Goal: Information Seeking & Learning: Learn about a topic

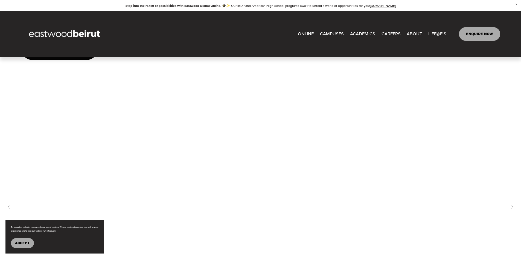
scroll to position [2230, 0]
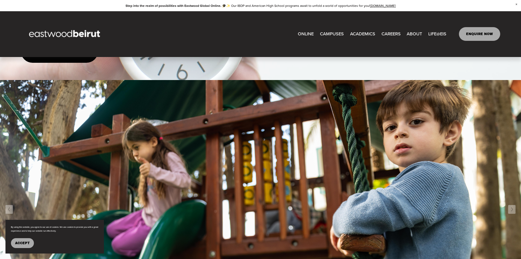
click at [301, 34] on link "ONLINE" at bounding box center [306, 34] width 16 height 9
type input "*****"
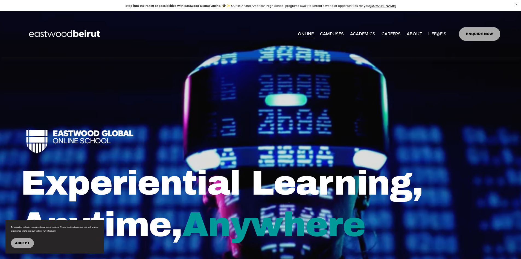
click at [51, 35] on img at bounding box center [65, 34] width 89 height 28
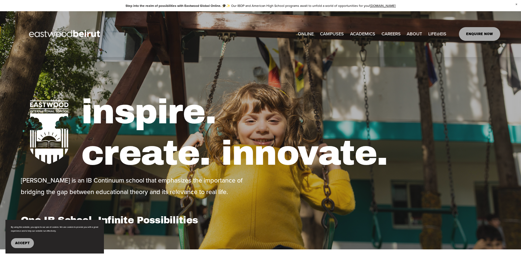
click at [0, 0] on span "Admissions" at bounding box center [0, 0] width 0 height 0
type input "*****"
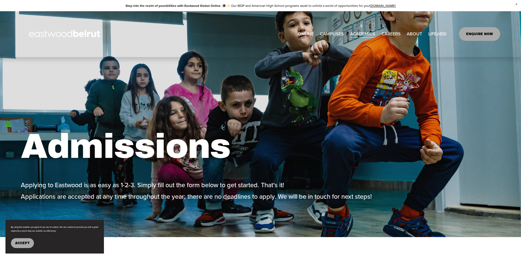
click at [0, 0] on span "Tuition & Financial Aid" at bounding box center [0, 0] width 0 height 0
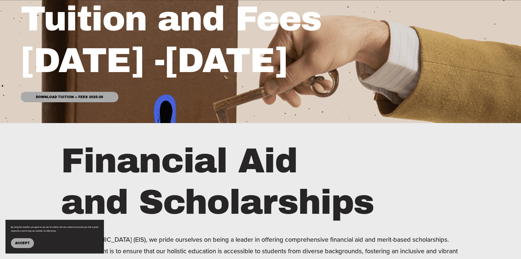
scroll to position [137, 0]
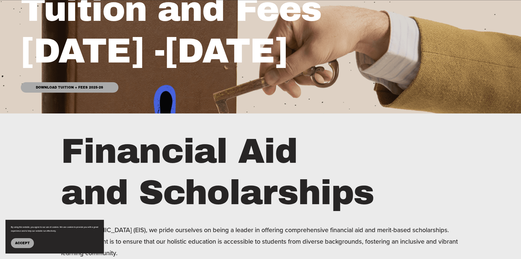
click at [69, 88] on link "Download Tuition + Fees 2025-26" at bounding box center [69, 87] width 97 height 10
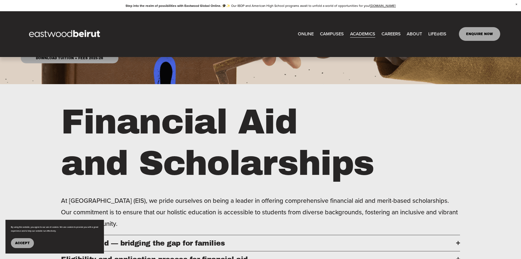
scroll to position [0, 0]
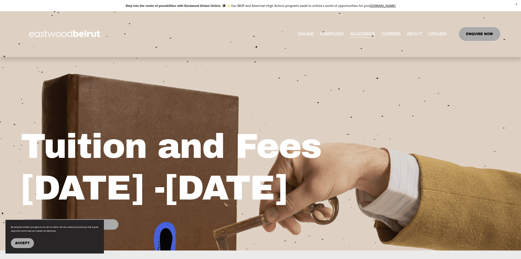
click at [0, 0] on span "Admissions" at bounding box center [0, 0] width 0 height 0
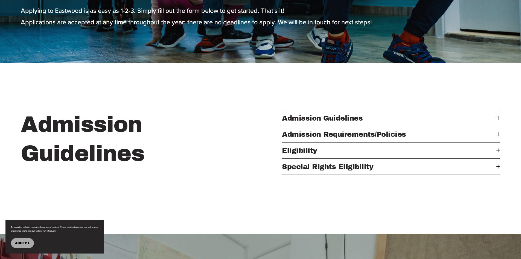
scroll to position [219, 0]
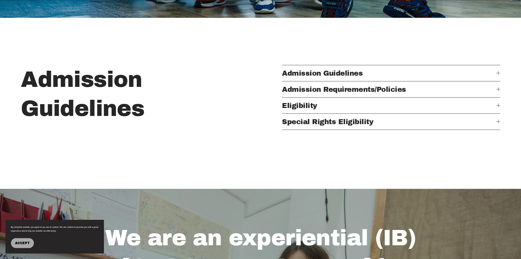
click at [334, 77] on span "Admission Guidelines" at bounding box center [389, 73] width 214 height 8
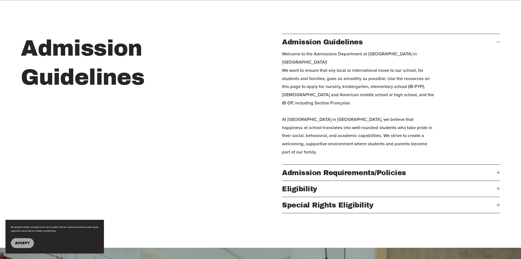
scroll to position [246, 0]
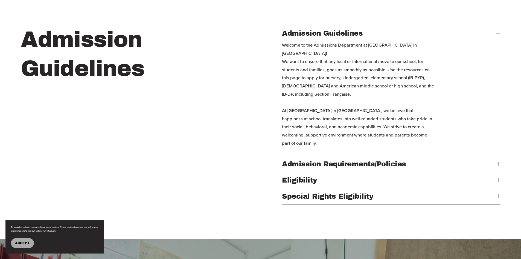
click at [335, 167] on span "Admission Requirements/Policies" at bounding box center [389, 164] width 214 height 8
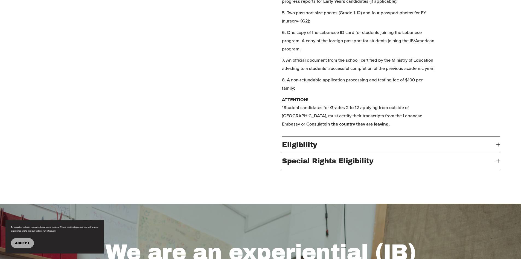
scroll to position [410, 0]
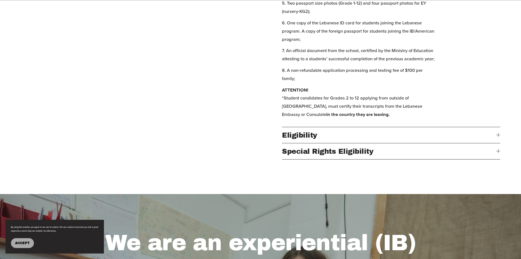
click at [298, 139] on span "Eligibility" at bounding box center [389, 135] width 214 height 8
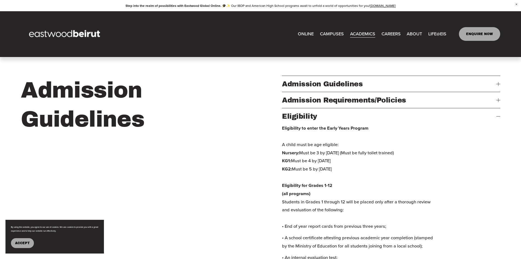
scroll to position [192, 0]
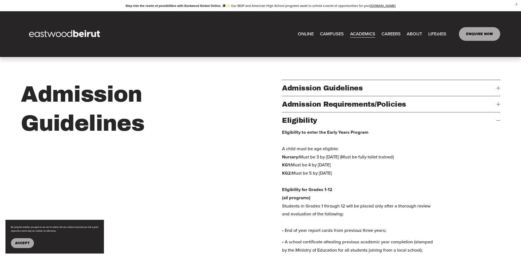
drag, startPoint x: 352, startPoint y: 172, endPoint x: 283, endPoint y: 171, distance: 69.8
click at [283, 171] on p "Eligibility to enter the Early Years Program A child must be age eligible: Nurs…" at bounding box center [358, 181] width 153 height 106
click at [388, 181] on p "Eligibility to enter the Early Years Program A child must be age eligible: Nurs…" at bounding box center [358, 181] width 153 height 106
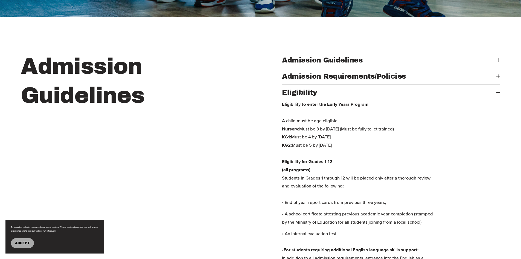
scroll to position [219, 0]
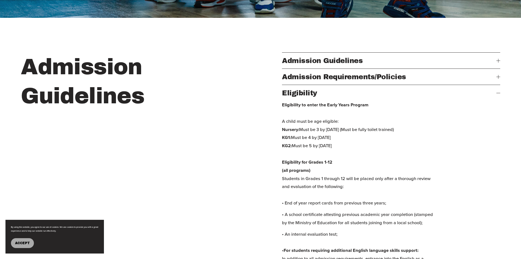
drag, startPoint x: 352, startPoint y: 144, endPoint x: 282, endPoint y: 144, distance: 70.0
click at [282, 144] on p "Eligibility to enter the Early Years Program A child must be age eligible: Nurs…" at bounding box center [358, 154] width 153 height 106
copy p "KG1: Must be 4 by September 30th"
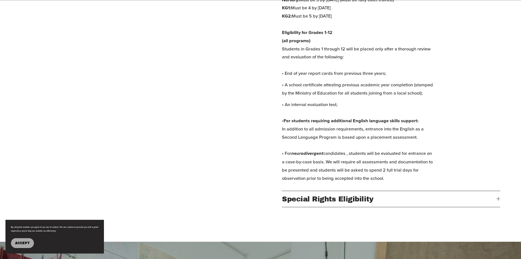
scroll to position [444, 0]
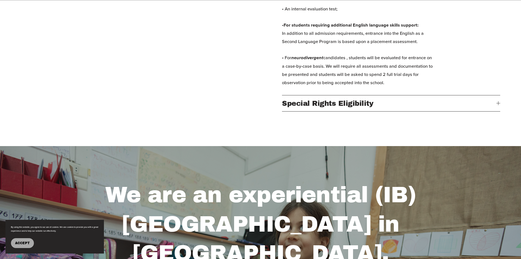
click at [346, 107] on span "Special Rights Eligibility" at bounding box center [389, 103] width 214 height 8
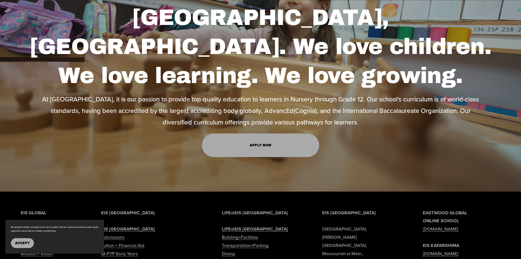
scroll to position [663, 0]
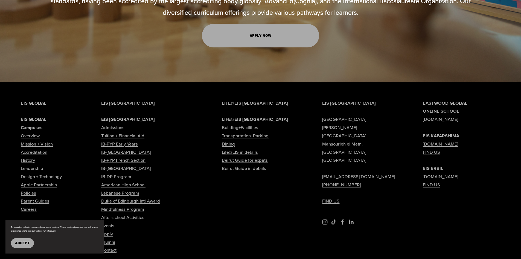
click at [258, 24] on link "Apply Now" at bounding box center [261, 36] width 118 height 24
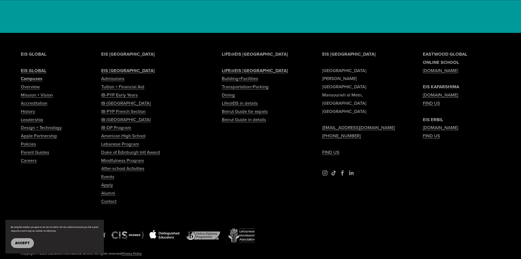
scroll to position [2093, 0]
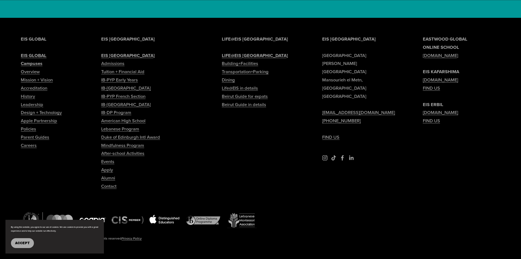
click at [109, 182] on link "Contact" at bounding box center [108, 186] width 15 height 8
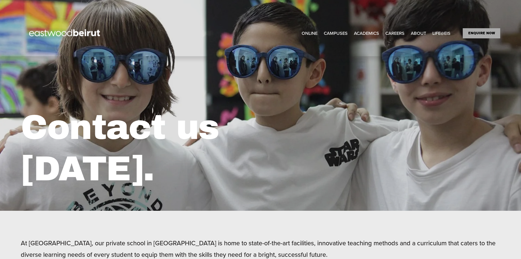
drag, startPoint x: 0, startPoint y: 0, endPoint x: 210, endPoint y: 150, distance: 257.7
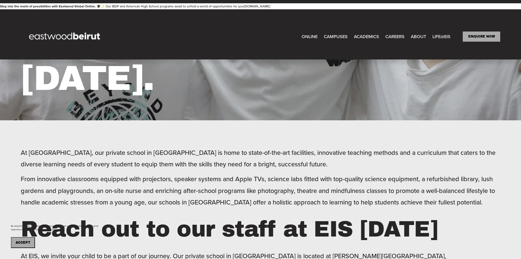
click at [267, 109] on div "Contact us today." at bounding box center [260, 33] width 521 height 173
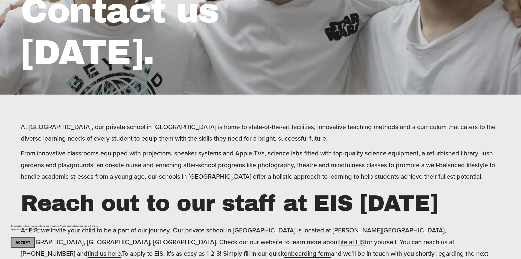
scroll to position [164, 0]
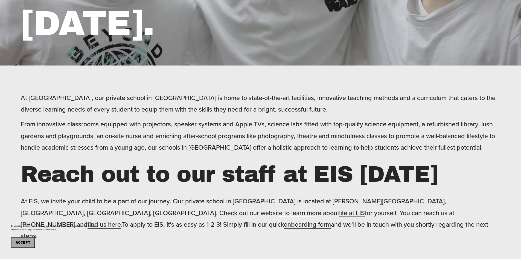
click at [19, 239] on button "Accept" at bounding box center [23, 242] width 24 height 11
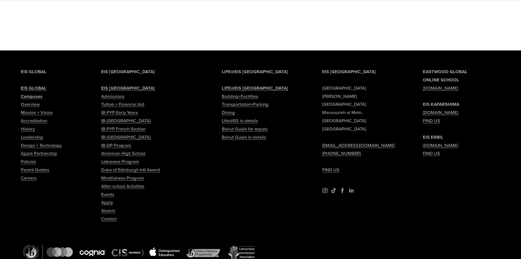
scroll to position [848, 0]
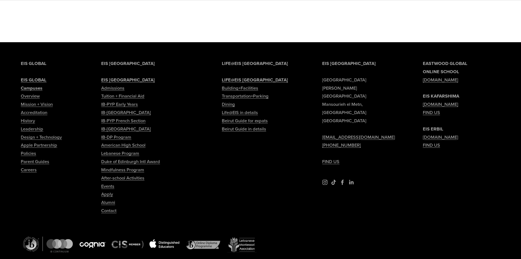
drag, startPoint x: 382, startPoint y: 82, endPoint x: 325, endPoint y: 78, distance: 57.9
click at [325, 78] on p "EIS BEIRUT Eastwood International School Sami Solh Street Mansourieh el Metn, B…" at bounding box center [360, 112] width 77 height 106
click at [382, 88] on p "EIS BEIRUT Eastwood International School Sami Solh Street Mansourieh el Metn, B…" at bounding box center [360, 112] width 77 height 106
drag, startPoint x: 382, startPoint y: 83, endPoint x: 317, endPoint y: 82, distance: 64.3
click at [317, 82] on div "EIS BEIRUT Eastwood International School Sami Solh Street Mansourieh el Metn, B…" at bounding box center [260, 171] width 521 height 224
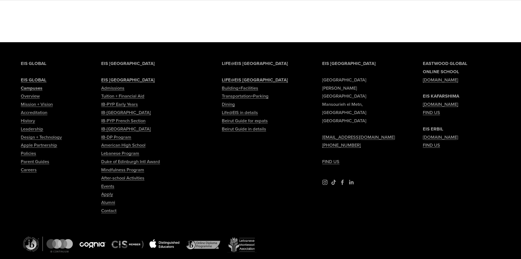
copy p "[GEOGRAPHIC_DATA]"
click at [378, 83] on p "EIS BEIRUT Eastwood International School Sami Solh Street Mansourieh el Metn, B…" at bounding box center [360, 112] width 77 height 106
click at [387, 82] on p "EIS [GEOGRAPHIC_DATA] [PERSON_NAME][GEOGRAPHIC_DATA] [EMAIL_ADDRESS][DOMAIN_NAM…" at bounding box center [360, 112] width 77 height 106
drag, startPoint x: 385, startPoint y: 83, endPoint x: 319, endPoint y: 84, distance: 65.9
click at [319, 84] on div "EIS [GEOGRAPHIC_DATA] [PERSON_NAME][GEOGRAPHIC_DATA] [EMAIL_ADDRESS][DOMAIN_NAM…" at bounding box center [260, 171] width 521 height 224
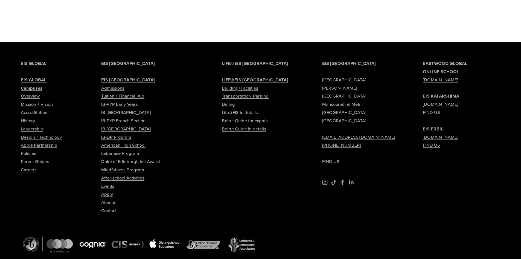
copy p "[GEOGRAPHIC_DATA]"
click at [360, 132] on p "EIS BEIRUT Eastwood International School Sami Solh Street Mansourieh el Metn, B…" at bounding box center [360, 112] width 77 height 106
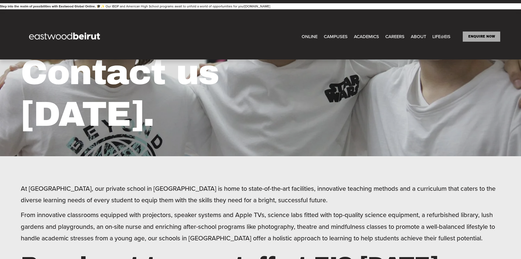
scroll to position [0, 0]
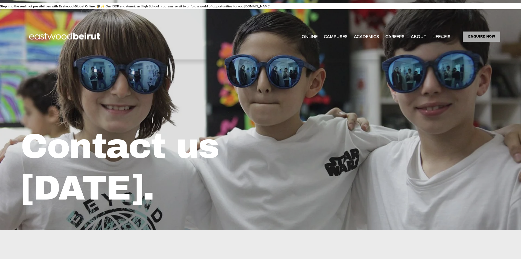
click at [487, 35] on link "ENQUIRE NOW" at bounding box center [481, 36] width 37 height 10
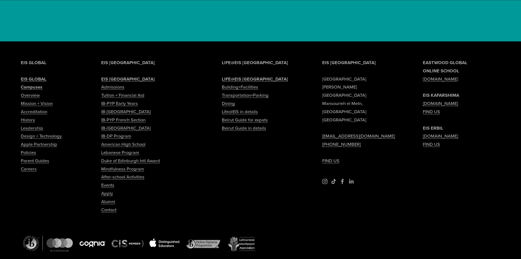
scroll to position [2093, 0]
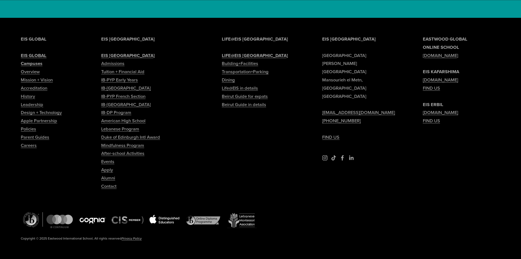
click at [331, 133] on link "FIND US" at bounding box center [330, 137] width 17 height 8
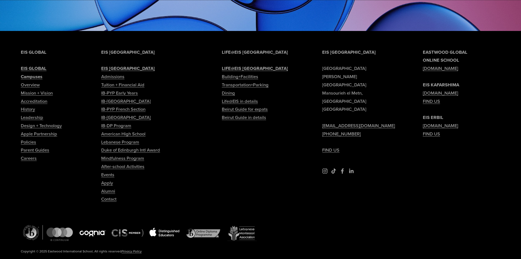
scroll to position [2723, 0]
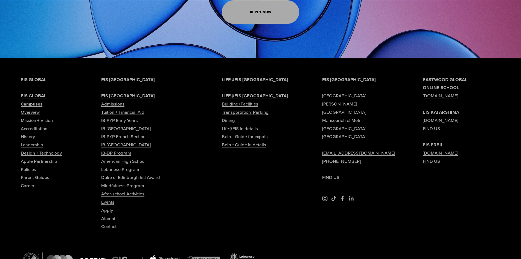
click at [105, 222] on link "Contact" at bounding box center [108, 226] width 15 height 8
type input "*****"
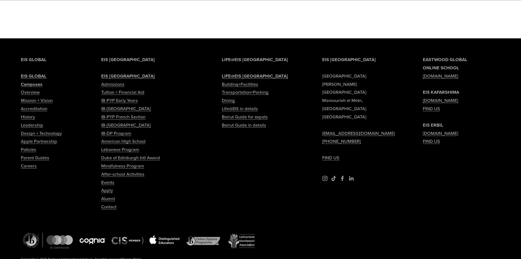
scroll to position [840, 0]
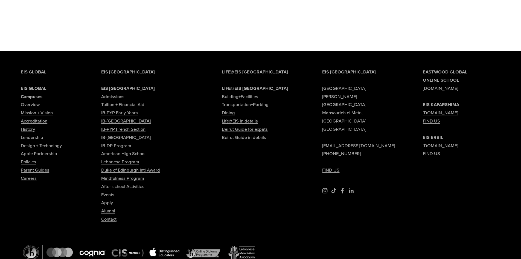
click at [35, 91] on strong "EIS GLOBAL" at bounding box center [34, 88] width 26 height 7
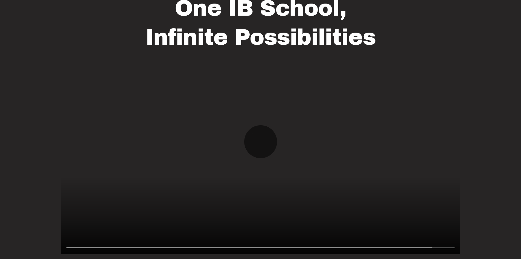
scroll to position [547, 0]
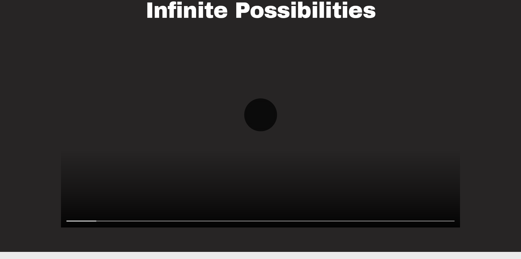
click at [269, 114] on button "Play" at bounding box center [260, 114] width 33 height 33
click at [269, 113] on button "Play" at bounding box center [260, 114] width 33 height 33
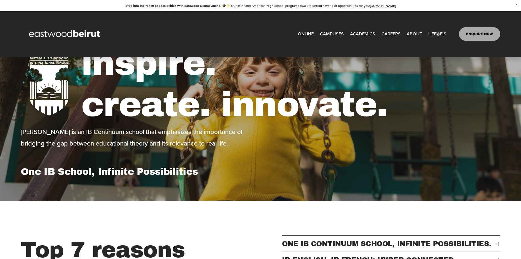
scroll to position [0, 0]
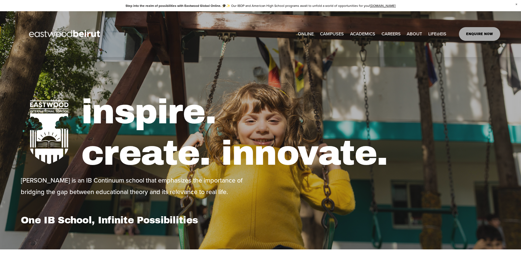
click at [388, 34] on link "CAREERS" at bounding box center [391, 34] width 19 height 9
type input "*"
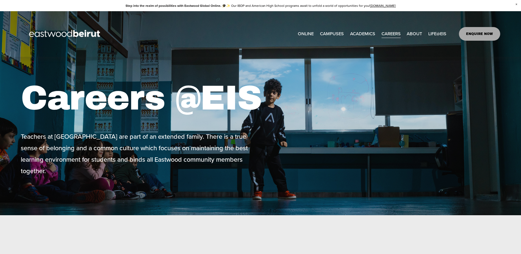
click at [404, 30] on nav "ONLINE CAMPUSES [GEOGRAPHIC_DATA] [GEOGRAPHIC_DATA] ERBIL [GEOGRAPHIC_DATA] ACA…" at bounding box center [372, 34] width 149 height 9
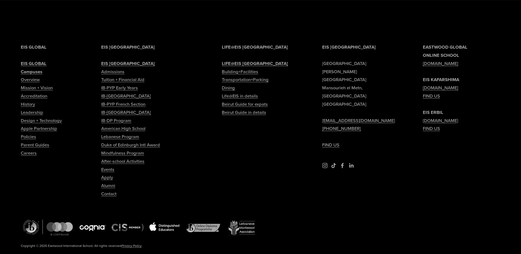
scroll to position [1336, 0]
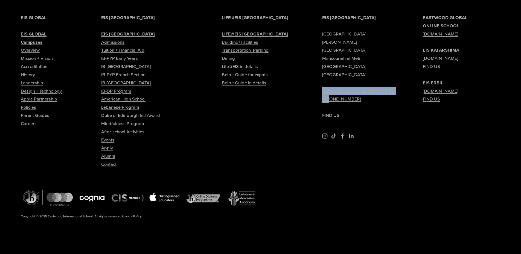
drag, startPoint x: 379, startPoint y: 73, endPoint x: 330, endPoint y: 78, distance: 49.2
click at [330, 78] on p "EIS BEIRUT Eastwood International School Sami Solh Street Mansourieh el Metn, B…" at bounding box center [360, 67] width 77 height 106
click at [377, 86] on p "EIS BEIRUT Eastwood International School Sami Solh Street Mansourieh el Metn, B…" at bounding box center [360, 67] width 77 height 106
drag, startPoint x: 381, startPoint y: 73, endPoint x: 321, endPoint y: 74, distance: 59.9
click at [321, 74] on div "EIS BEIRUT Eastwood International School Sami Solh Street Mansourieh el Metn, B…" at bounding box center [260, 126] width 521 height 224
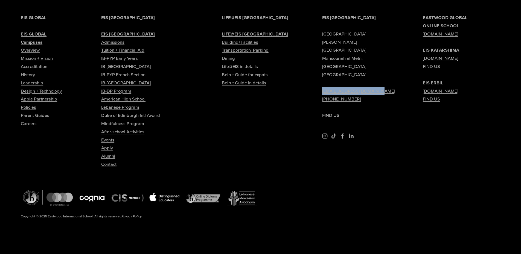
copy link "[EMAIL_ADDRESS][DOMAIN_NAME]"
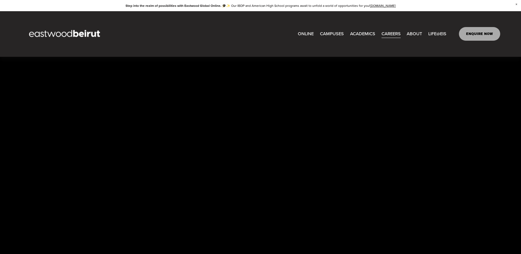
scroll to position [762, 0]
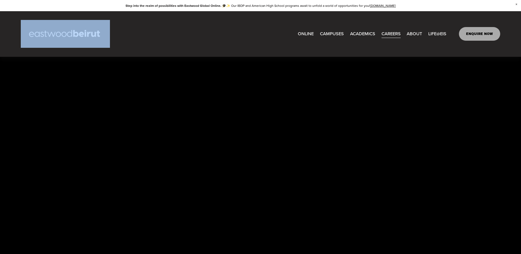
drag, startPoint x: 119, startPoint y: 38, endPoint x: 40, endPoint y: 28, distance: 79.7
click at [40, 28] on div "ONLINE CAMPUSES EASTWOOD COLLEGE KAFARSHIMA EASTWOOD INTERNATIONAL SCHOOL ERBIL…" at bounding box center [234, 34] width 426 height 28
click at [39, 28] on img at bounding box center [65, 34] width 89 height 28
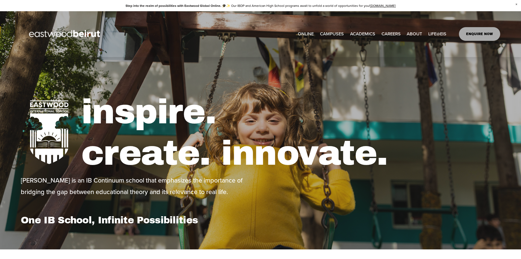
type input "*****"
